Goal: Find contact information

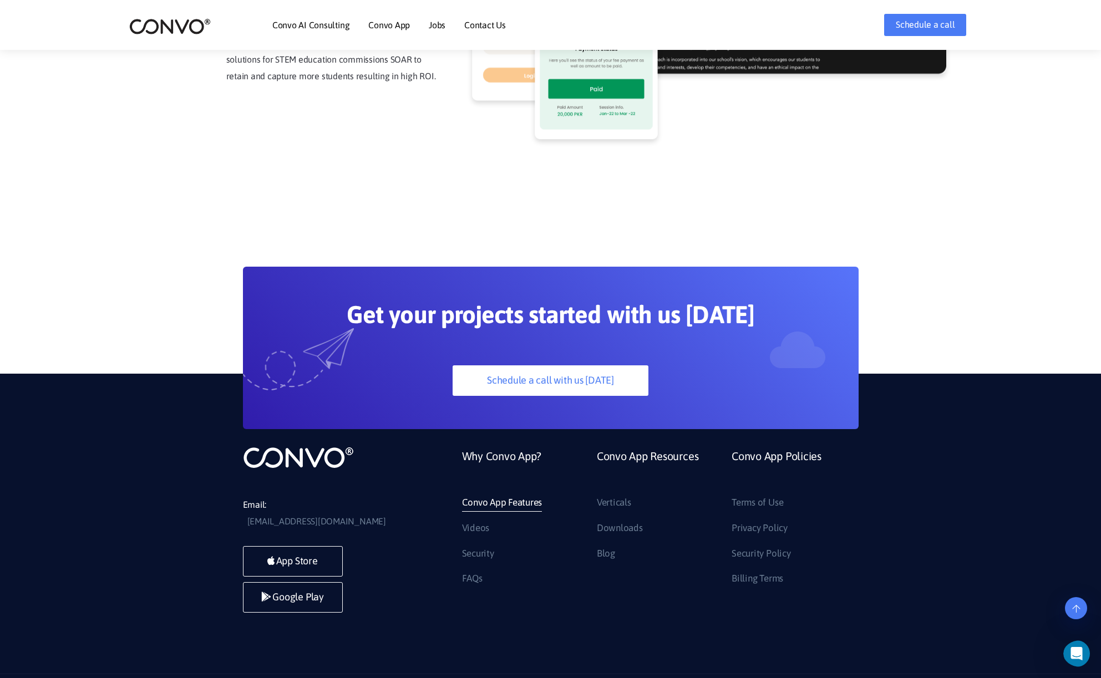
scroll to position [2938, 0]
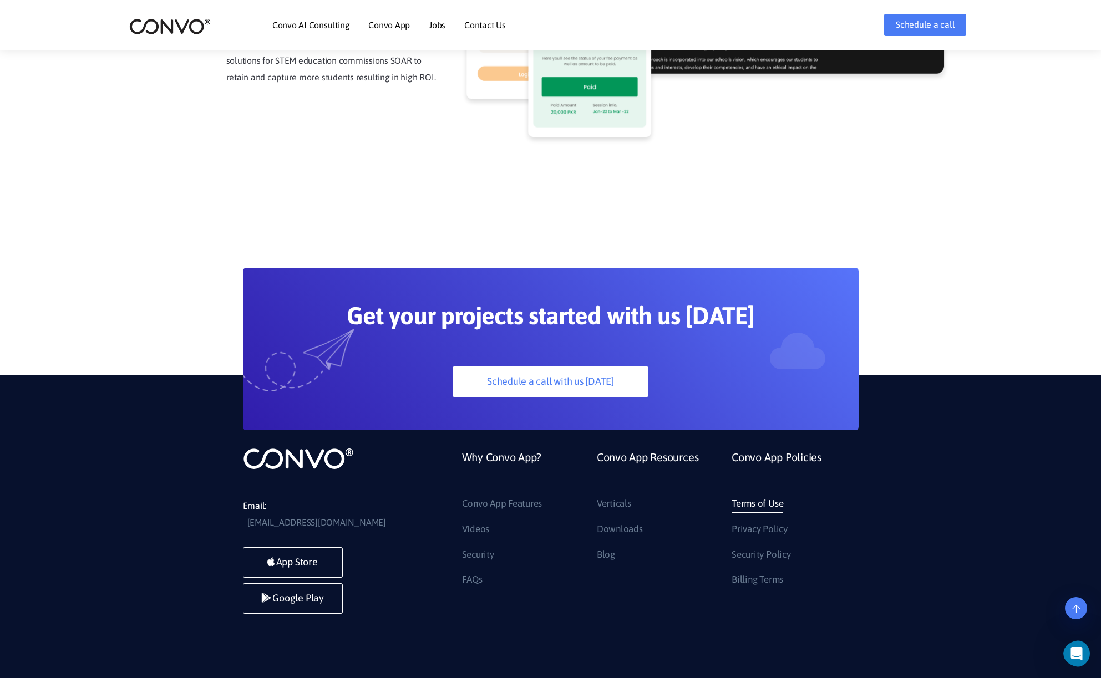
click at [757, 495] on link "Terms of Use" at bounding box center [758, 504] width 52 height 18
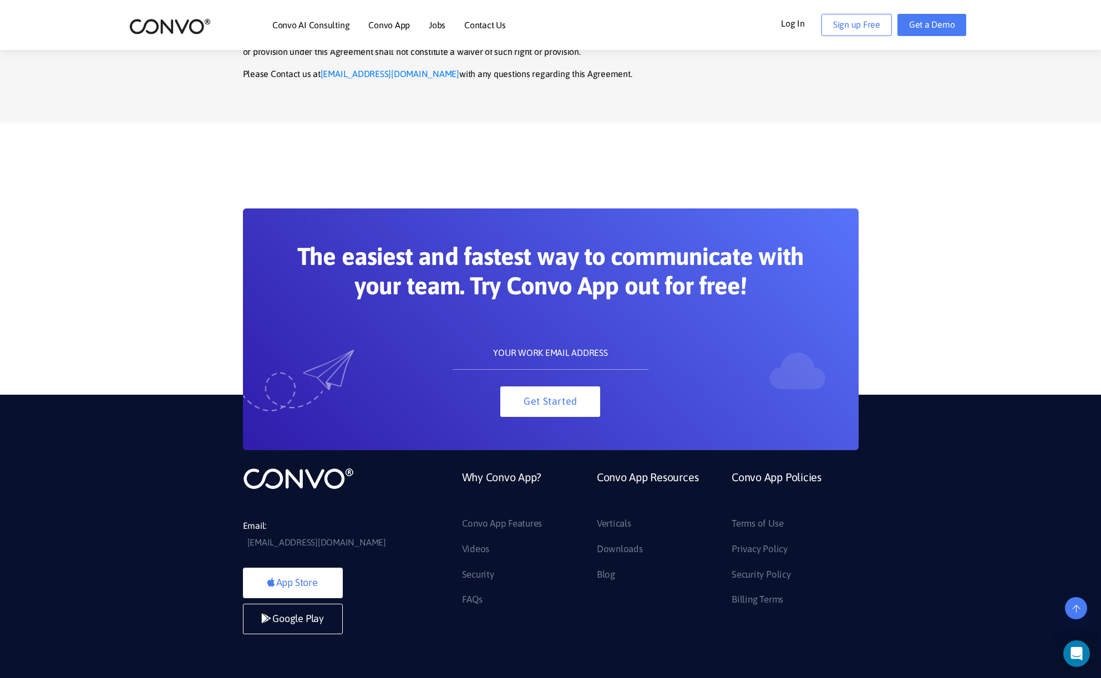
scroll to position [4842, 0]
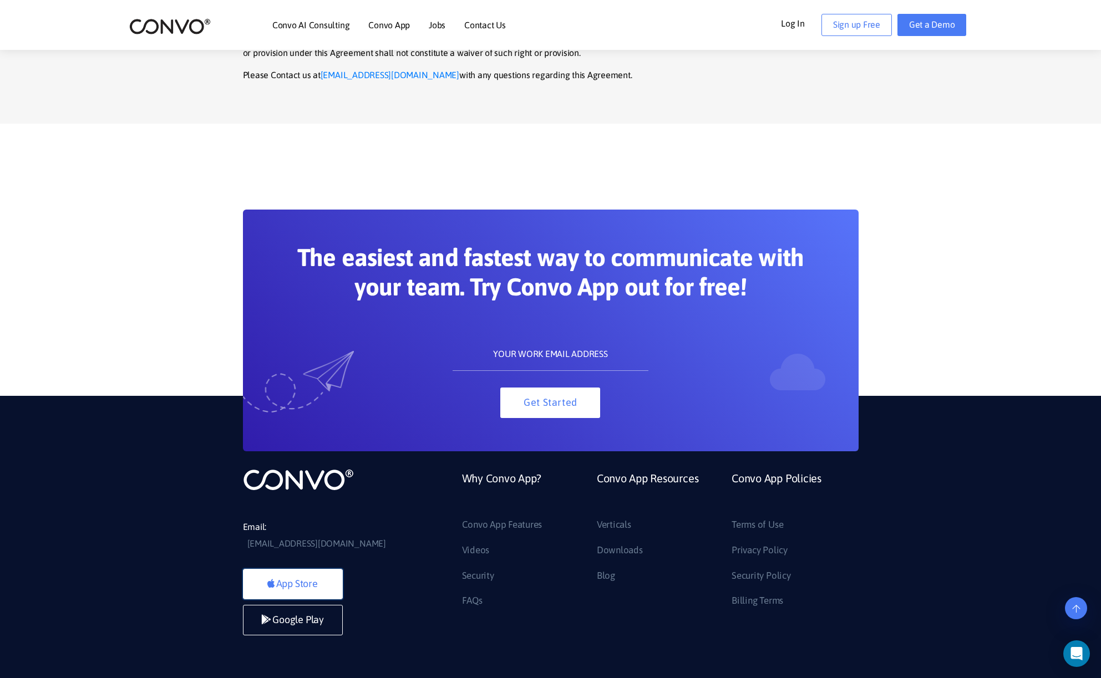
click at [310, 569] on link "App Store" at bounding box center [293, 584] width 100 height 31
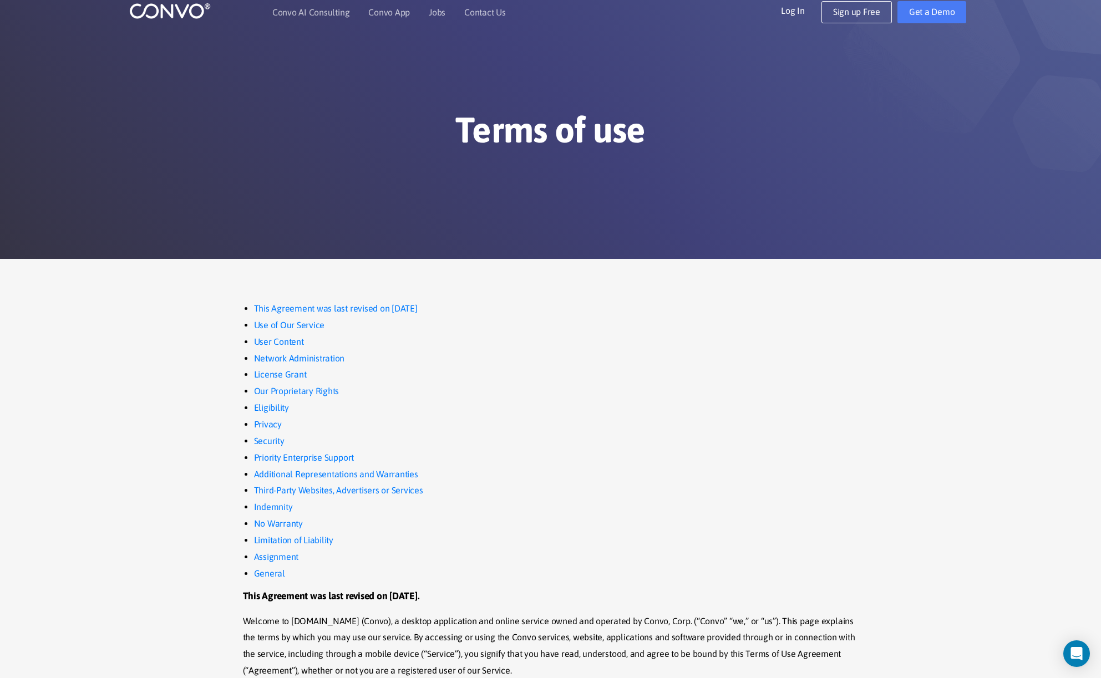
scroll to position [0, 0]
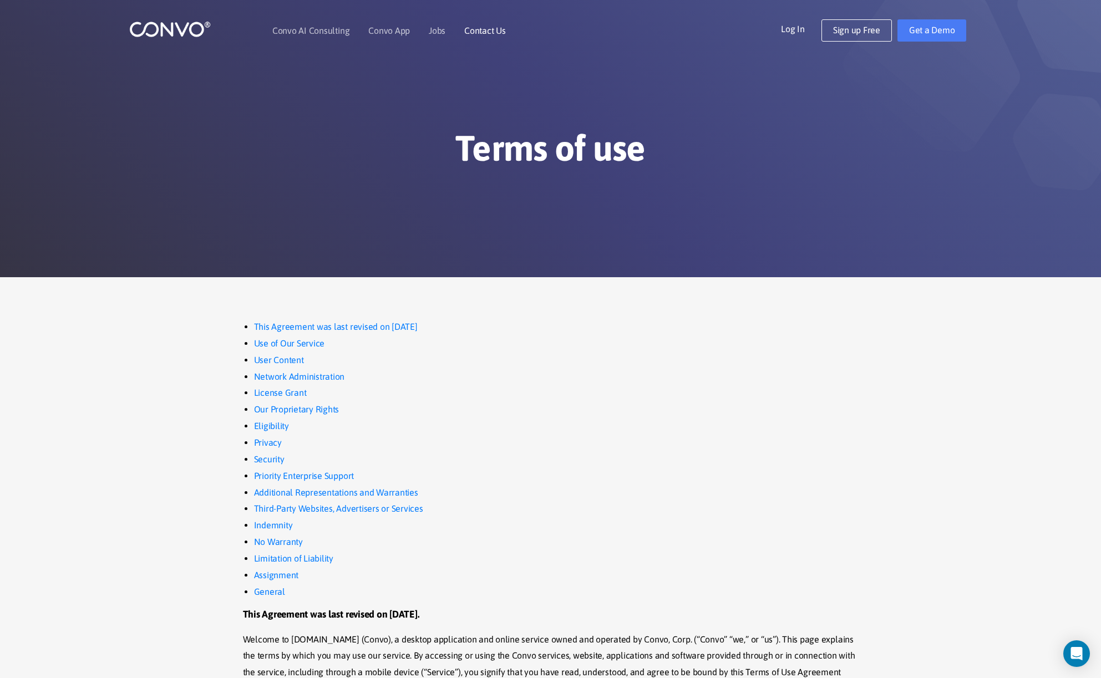
click at [470, 29] on link "Contact Us" at bounding box center [485, 30] width 42 height 9
